Goal: Obtain resource: Download file/media

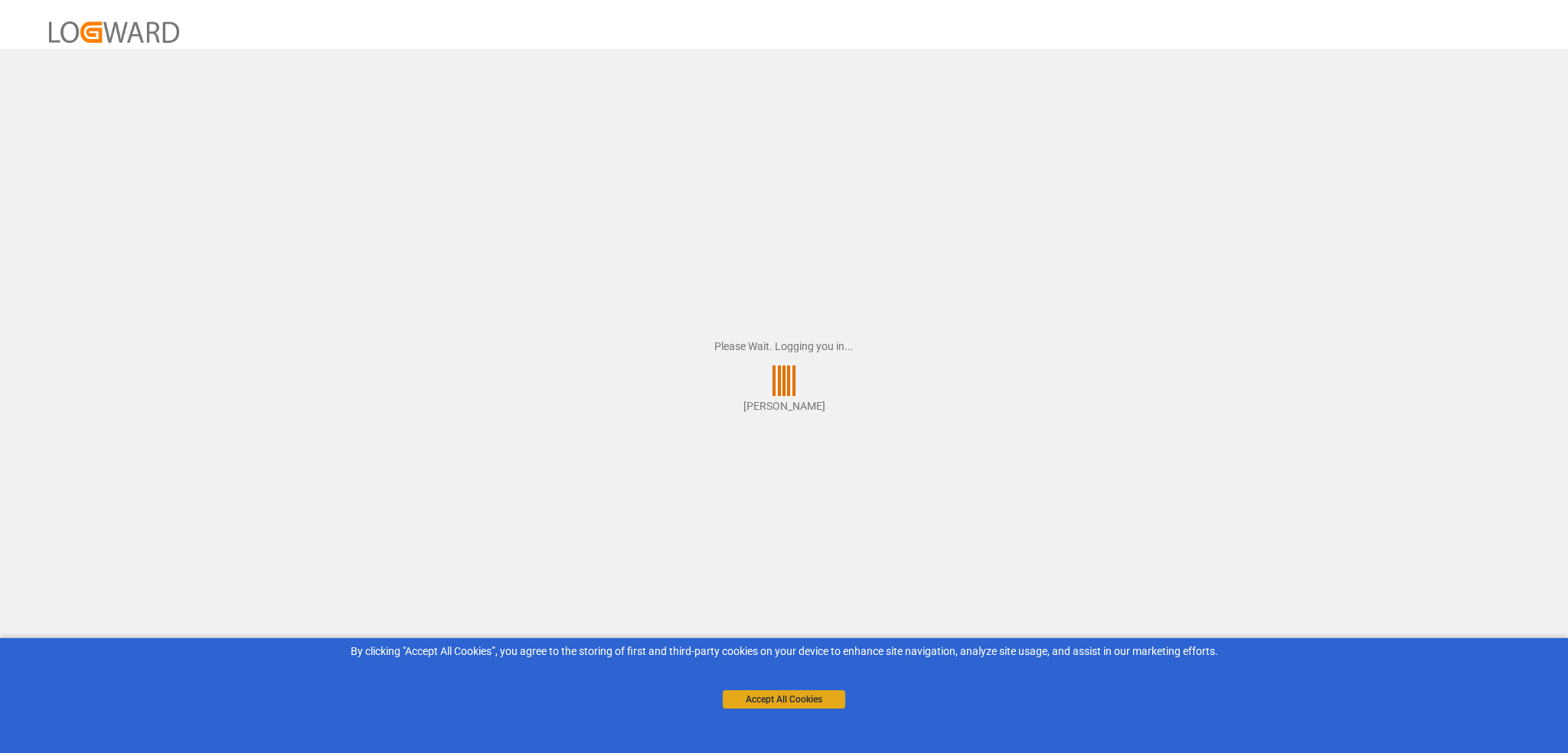
click at [801, 697] on button "Accept All Cookies" at bounding box center [784, 699] width 122 height 18
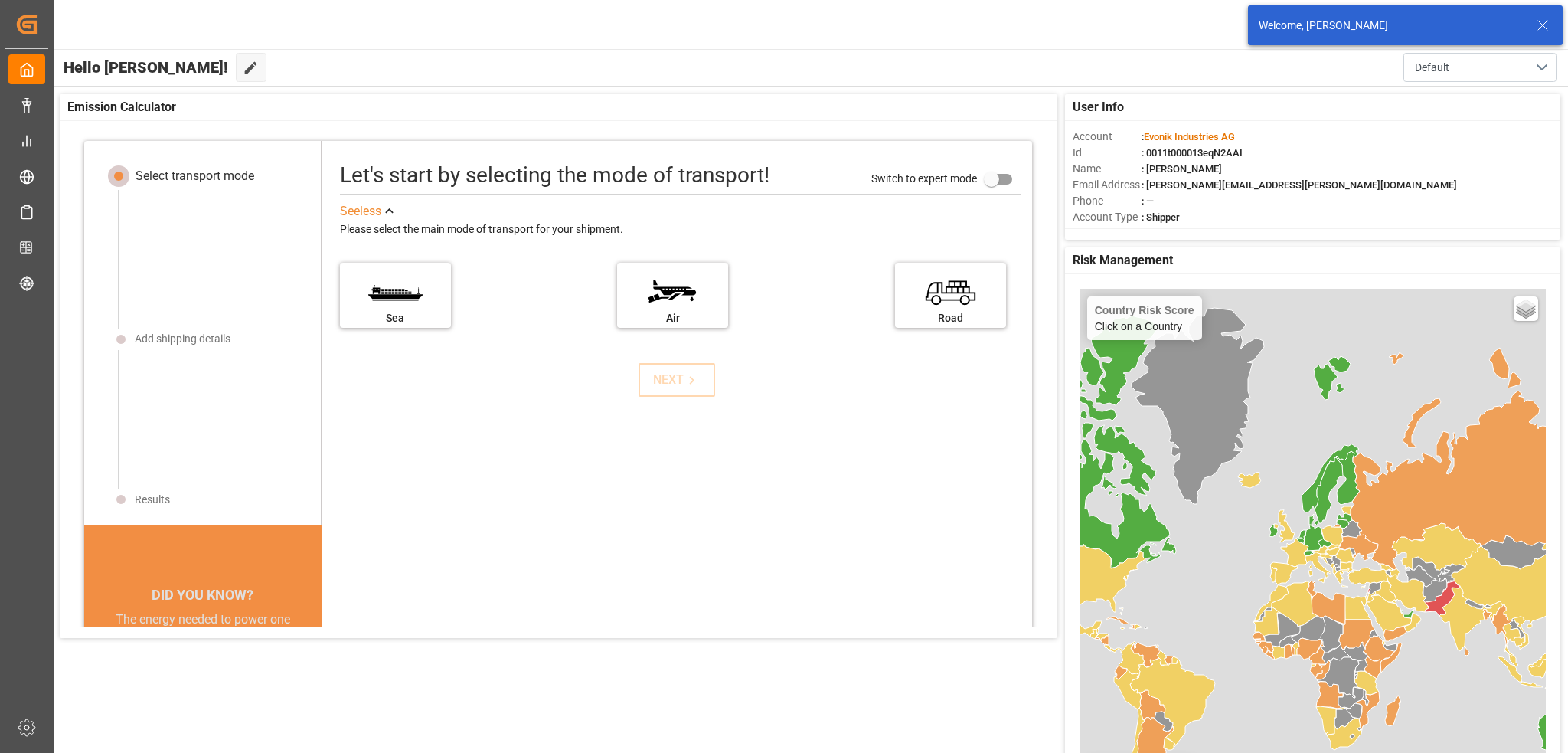
click at [1542, 23] on icon at bounding box center [1543, 25] width 18 height 18
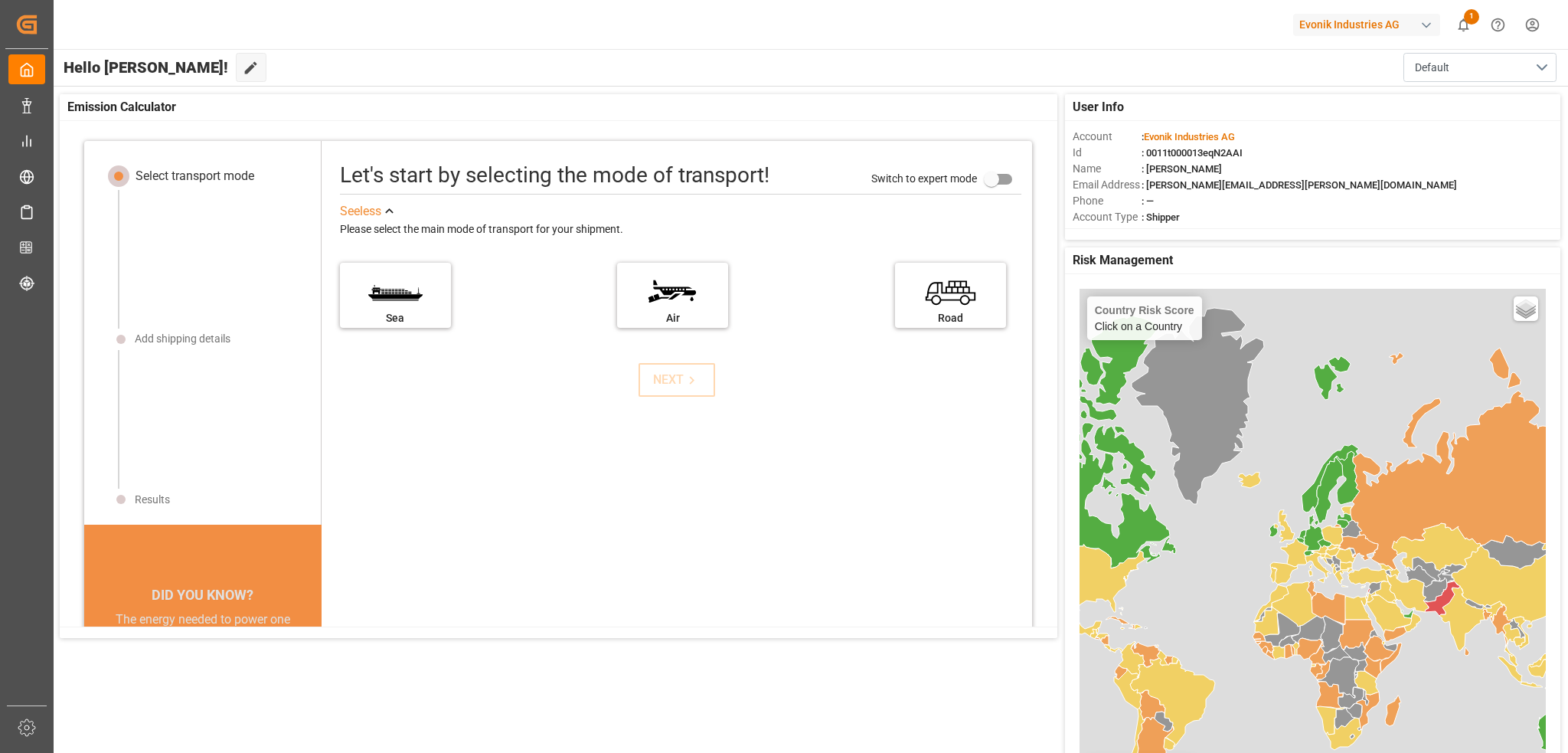
click at [1425, 23] on div "button" at bounding box center [1426, 25] width 16 height 16
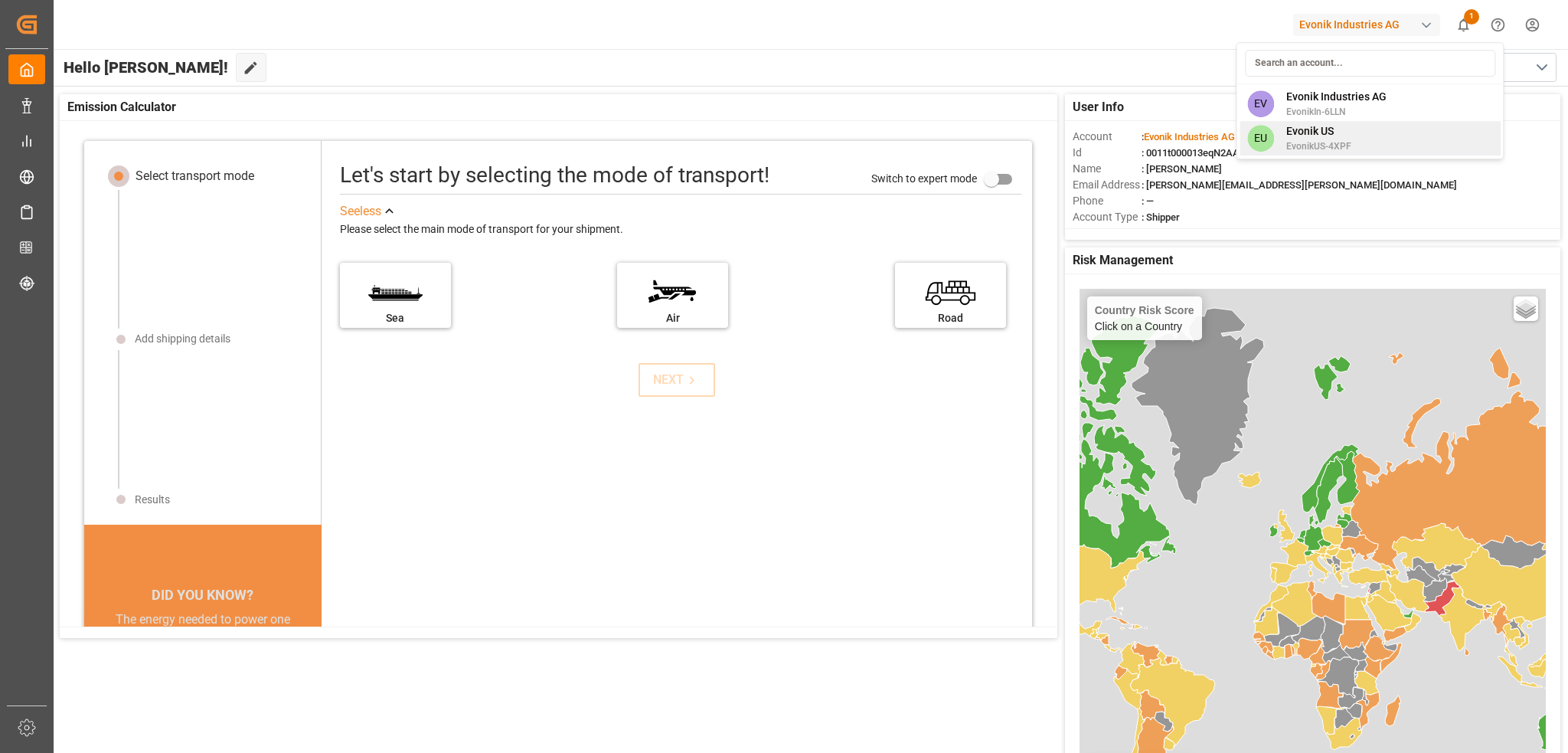
click at [1327, 140] on span "EvonikUS-4XPF" at bounding box center [1319, 147] width 65 height 14
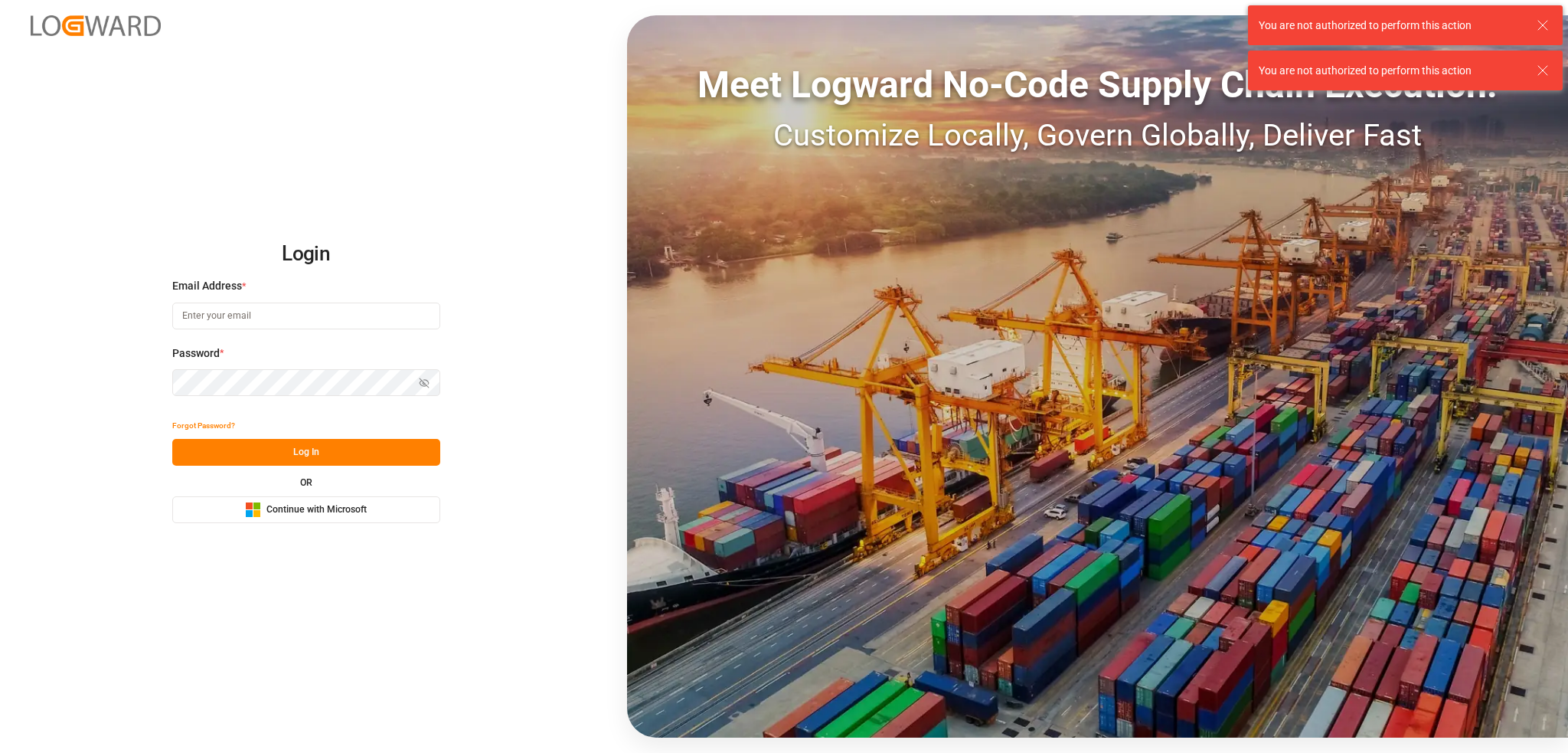
click at [288, 507] on span "Continue with Microsoft" at bounding box center [317, 510] width 101 height 14
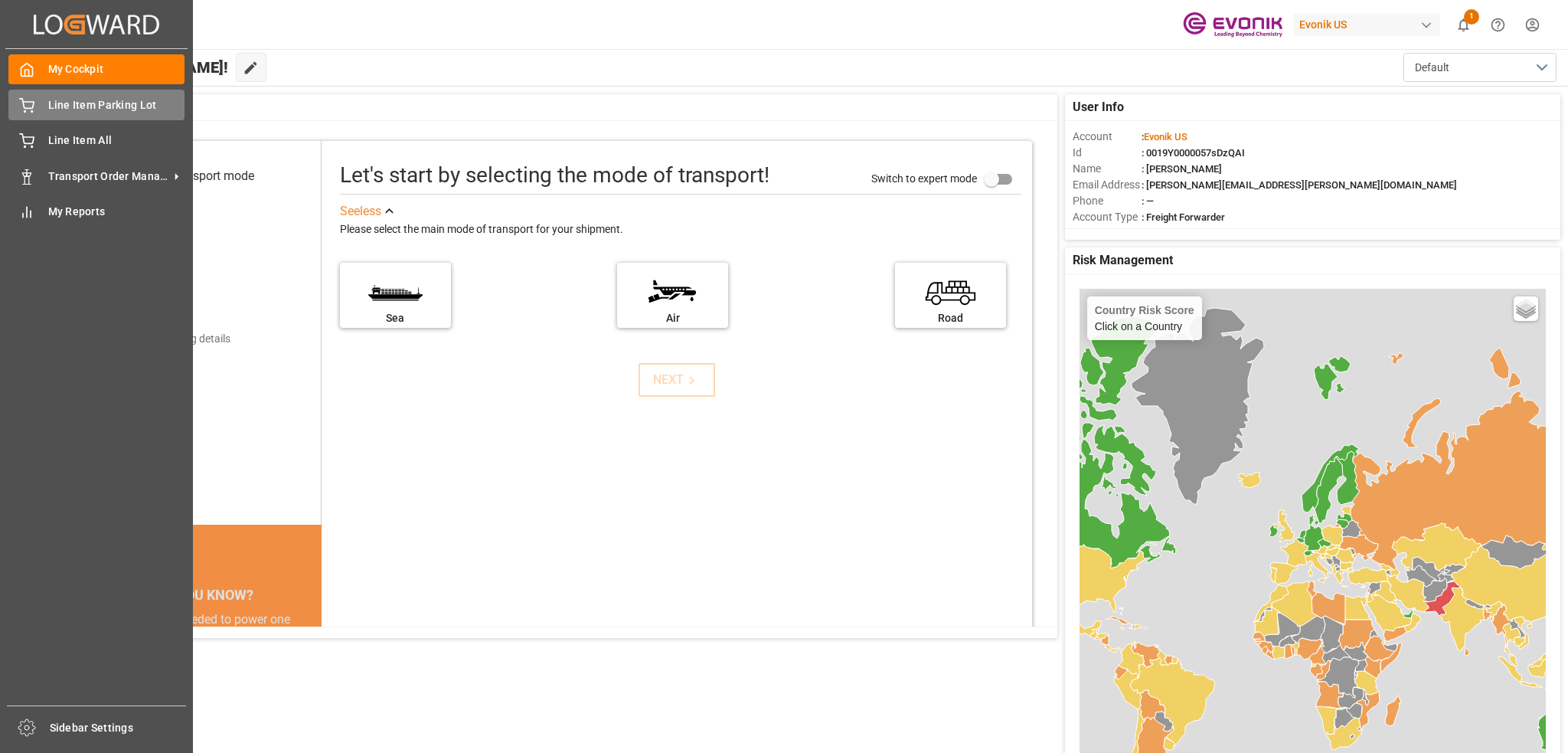
click at [22, 102] on icon at bounding box center [27, 106] width 16 height 16
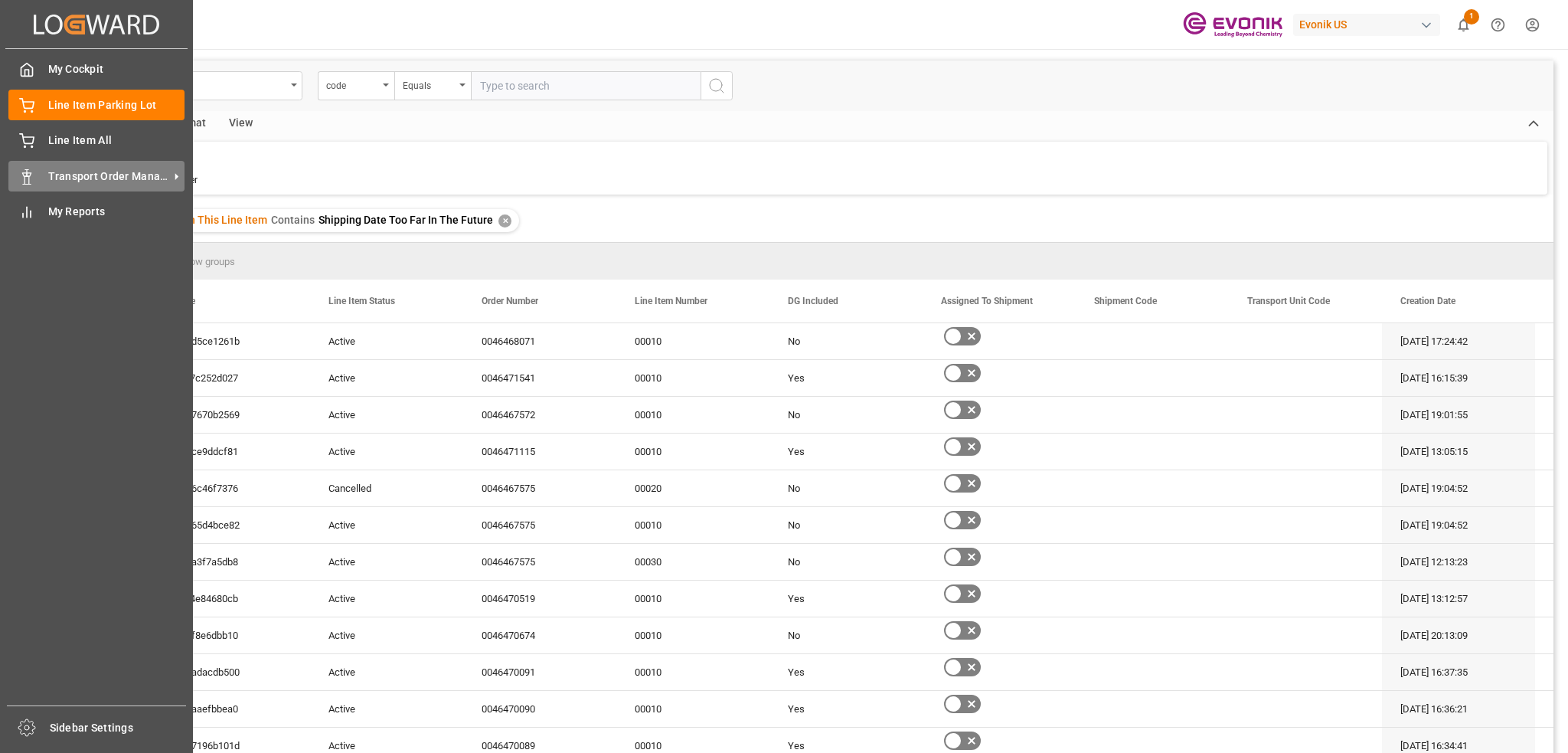
click at [168, 176] on icon at bounding box center [176, 176] width 16 height 17
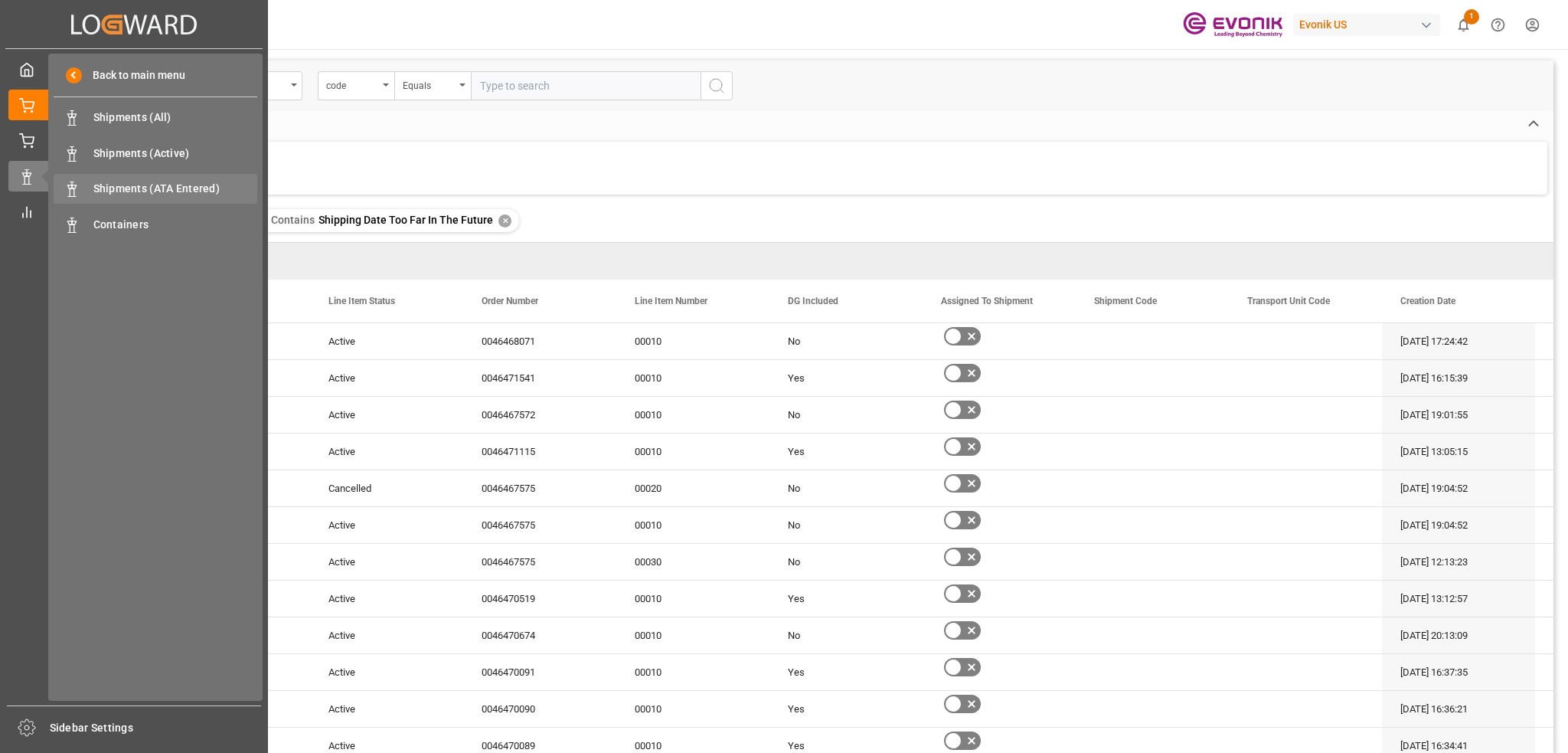
click at [128, 189] on span "Shipments (ATA Entered)" at bounding box center [176, 188] width 165 height 17
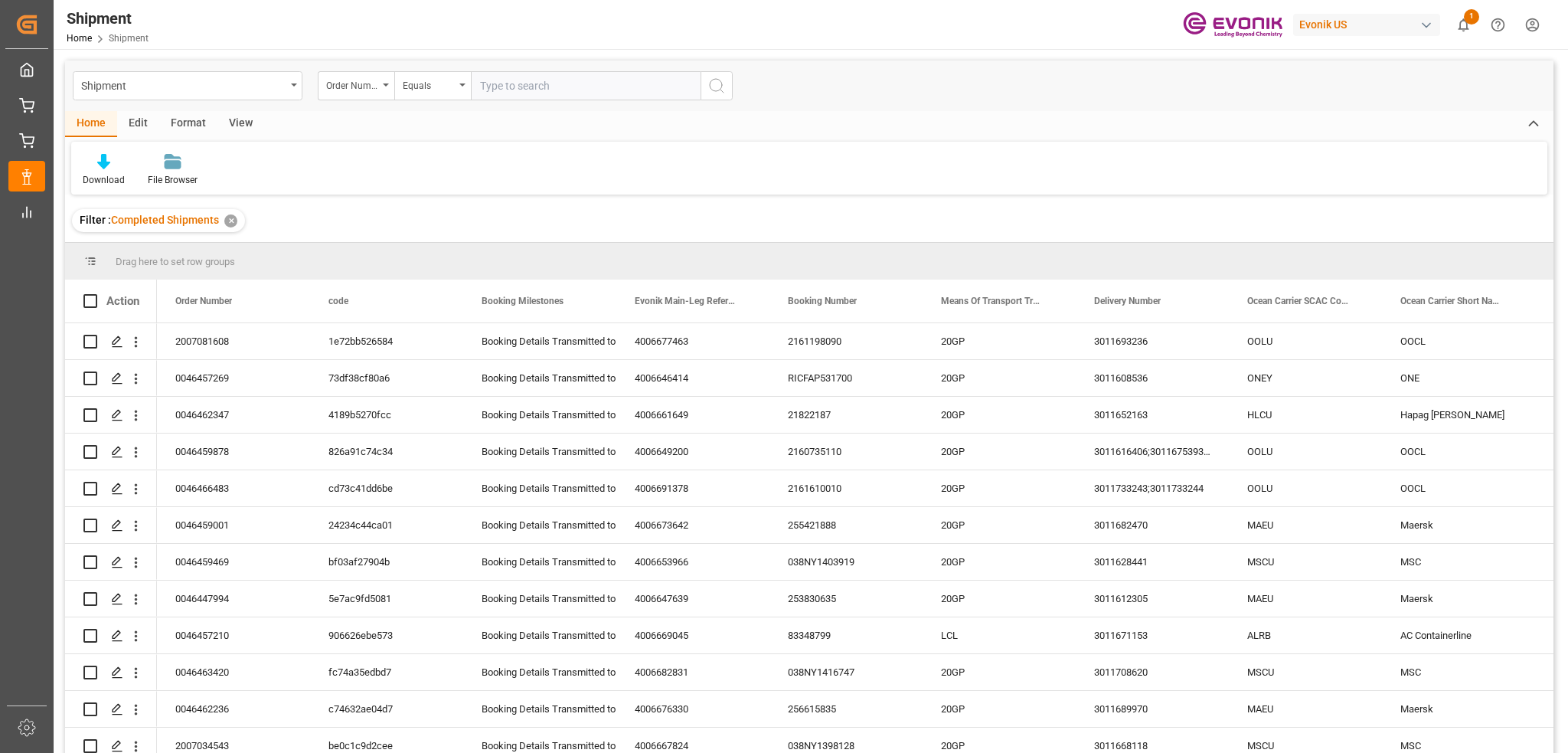
click at [185, 125] on div "Format" at bounding box center [188, 124] width 58 height 26
click at [96, 127] on div "Home" at bounding box center [91, 124] width 52 height 26
click at [247, 125] on div "View" at bounding box center [240, 124] width 47 height 26
click at [97, 182] on div "Default" at bounding box center [97, 180] width 30 height 14
click at [147, 250] on div "POD 2" at bounding box center [157, 248] width 134 height 17
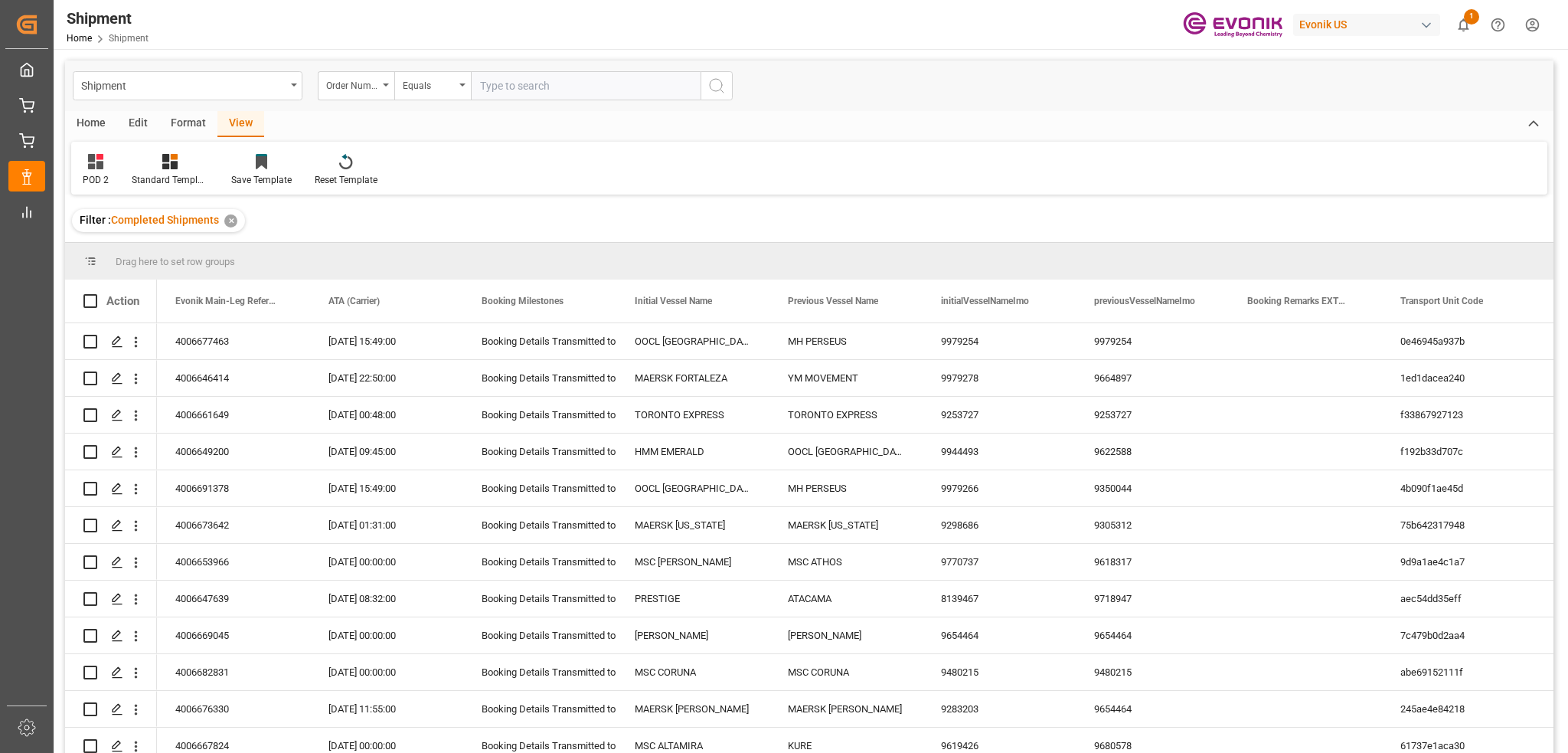
click at [82, 125] on div "Home" at bounding box center [91, 124] width 52 height 26
click at [108, 175] on div "Download" at bounding box center [103, 180] width 43 height 14
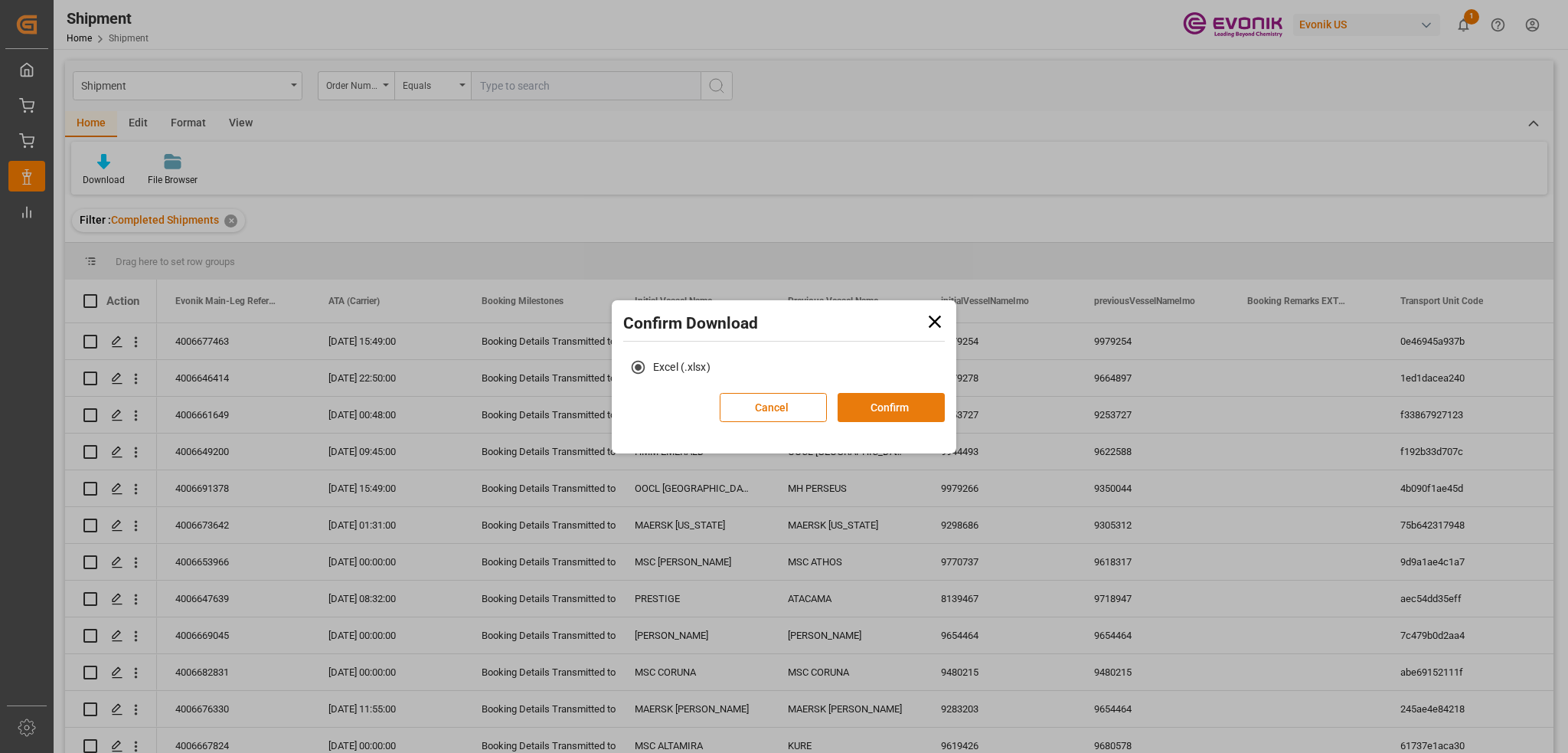
click at [900, 406] on button "Confirm" at bounding box center [891, 407] width 107 height 30
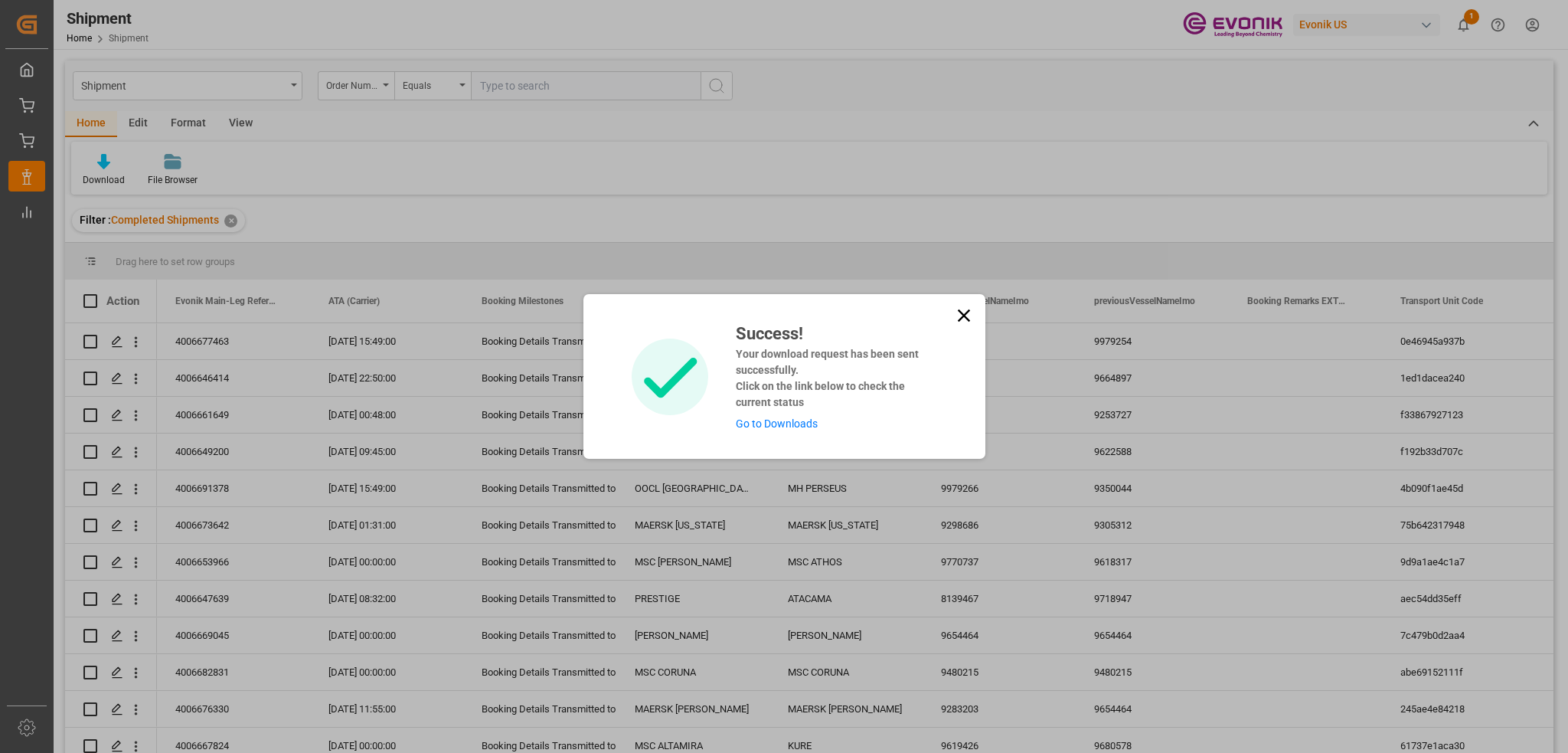
click at [782, 419] on link "Go to Downloads" at bounding box center [777, 424] width 82 height 12
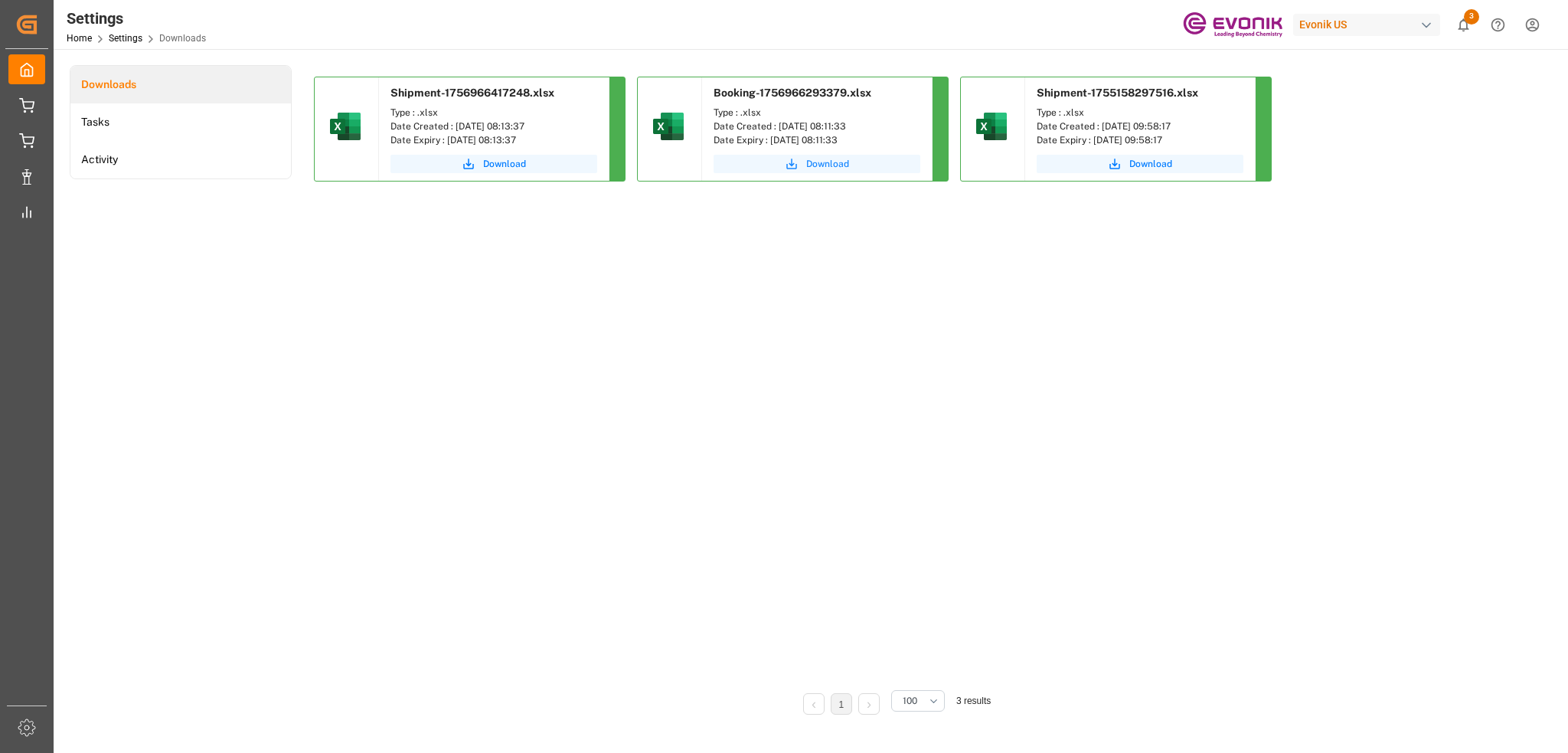
click at [814, 165] on span "Download" at bounding box center [827, 164] width 43 height 14
click at [1424, 25] on div "button" at bounding box center [1426, 25] width 16 height 16
click at [1424, 25] on html "Created by potrace 1.15, written by Peter Selinger 2001-2017 Created by potrace…" at bounding box center [784, 376] width 1568 height 753
click at [1532, 23] on html "Created by potrace 1.15, written by Peter Selinger 2001-2017 Created by potrace…" at bounding box center [784, 376] width 1568 height 753
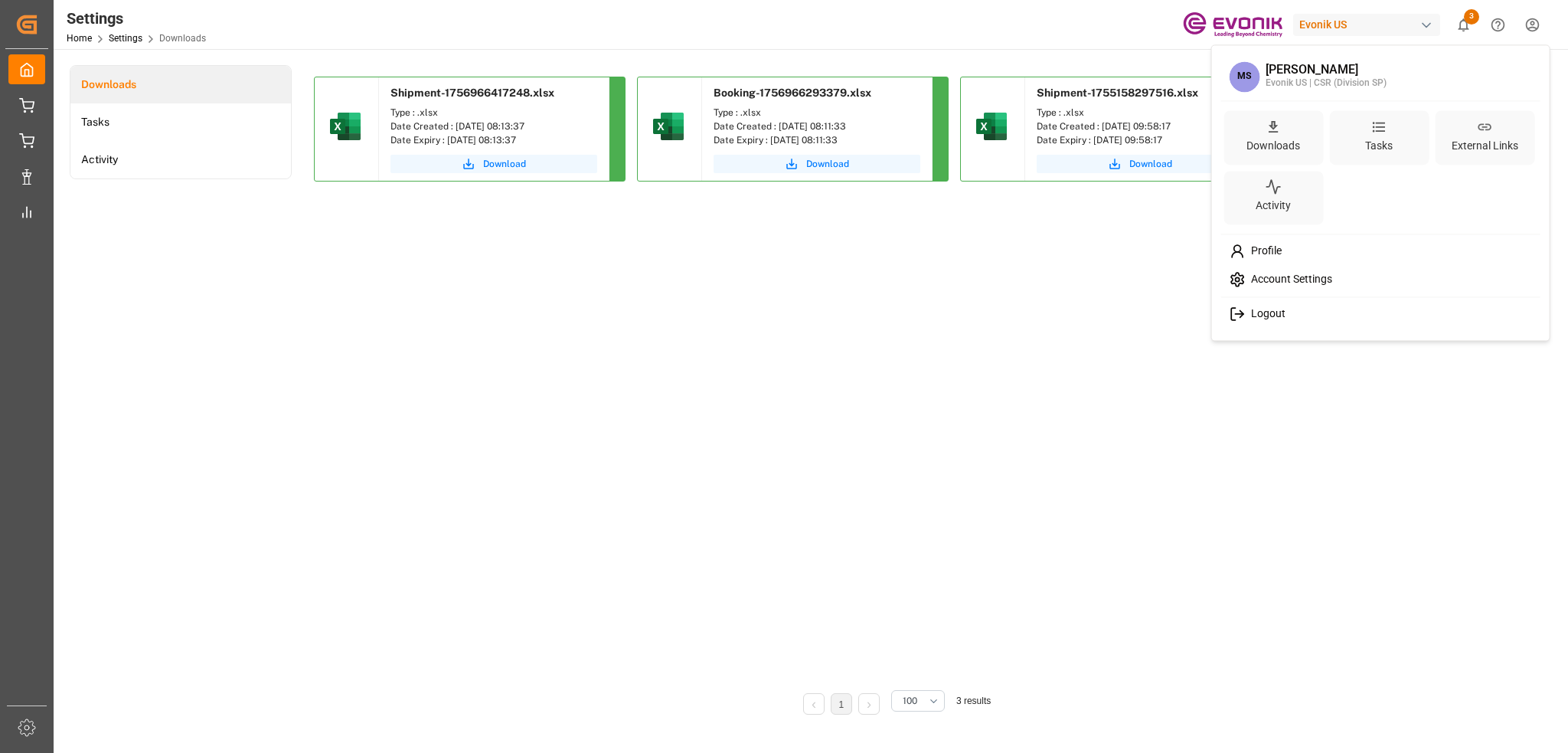
click at [1281, 308] on span "Logout" at bounding box center [1265, 314] width 41 height 14
